Goal: Book appointment/travel/reservation

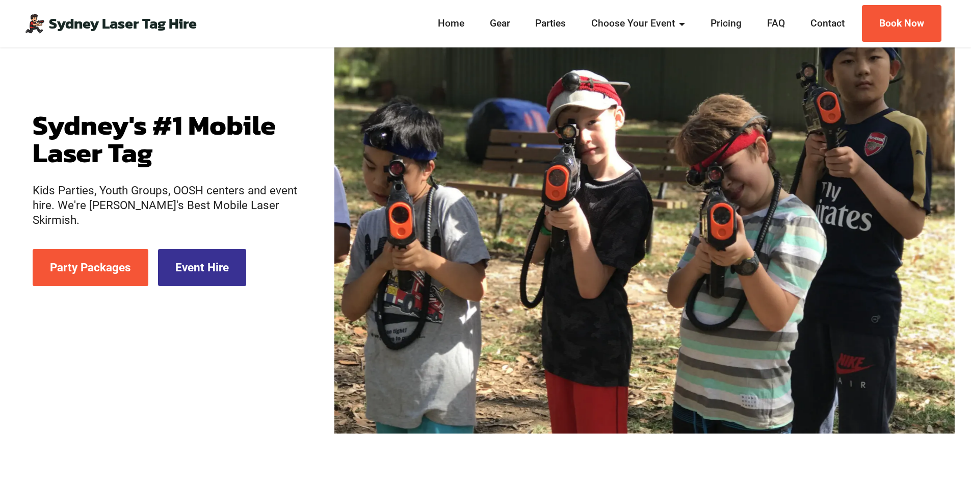
scroll to position [153, 0]
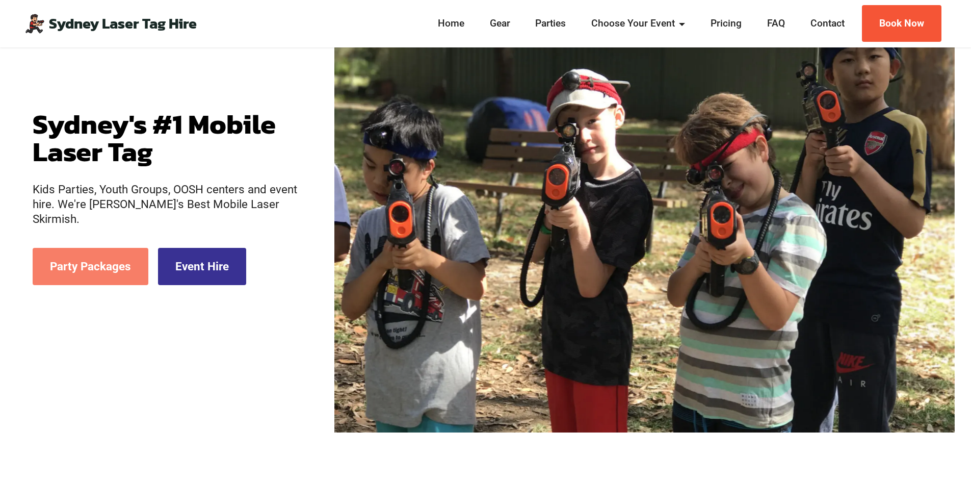
click at [112, 264] on link "Party Packages" at bounding box center [91, 266] width 116 height 37
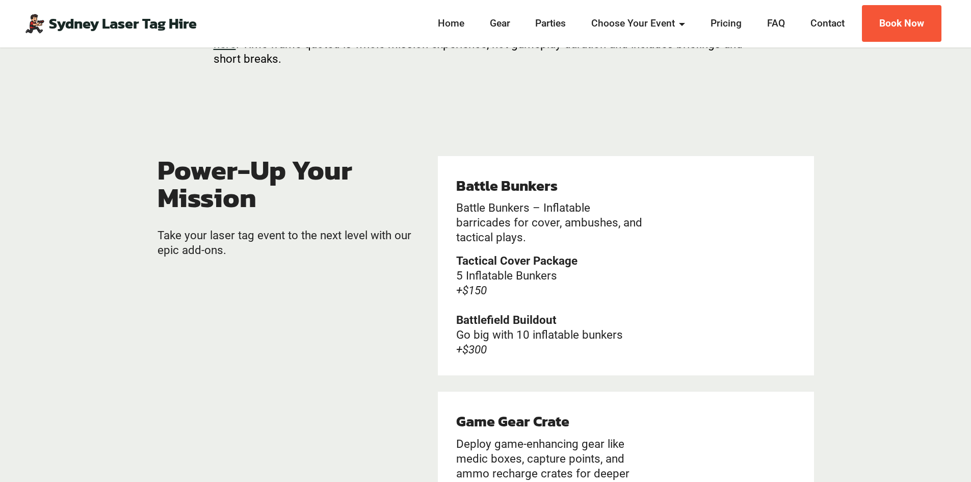
scroll to position [2013, 0]
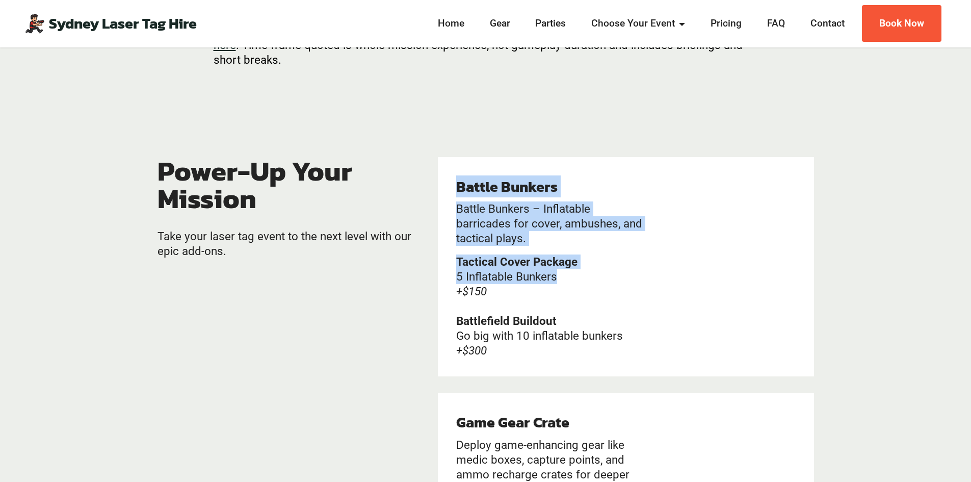
drag, startPoint x: 459, startPoint y: 188, endPoint x: 622, endPoint y: 266, distance: 180.6
click at [568, 270] on div "Battle Bunkers Battle Bunkers – Inflatable barricades for cover, ambushes, and …" at bounding box center [551, 266] width 191 height 182
click at [606, 250] on div "Battle Bunkers Battle Bunkers – Inflatable barricades for cover, ambushes, and …" at bounding box center [551, 266] width 191 height 182
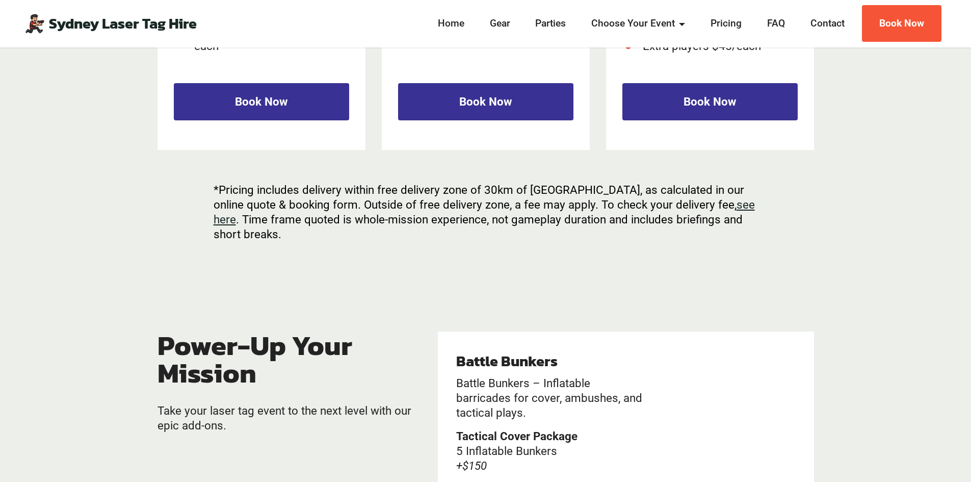
scroll to position [1837, 0]
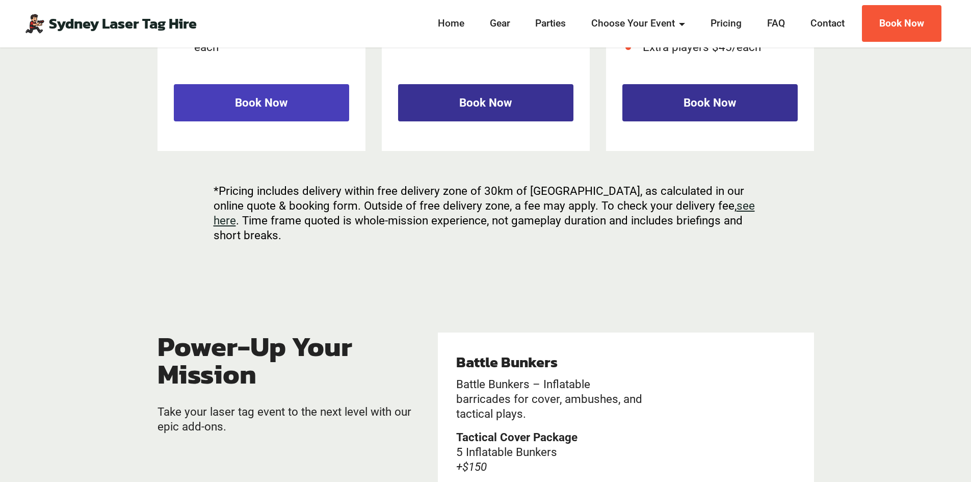
click at [260, 107] on link "Book Now" at bounding box center [261, 102] width 175 height 37
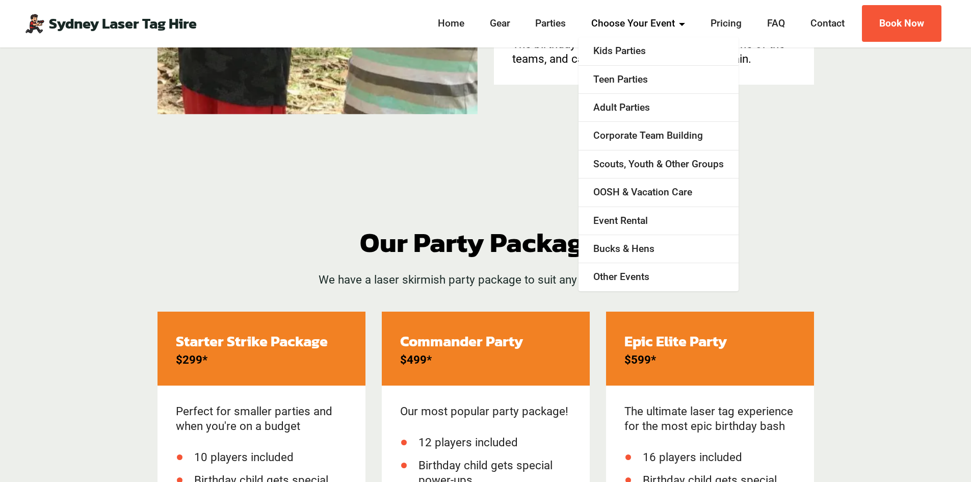
scroll to position [1234, 0]
